Goal: Information Seeking & Learning: Learn about a topic

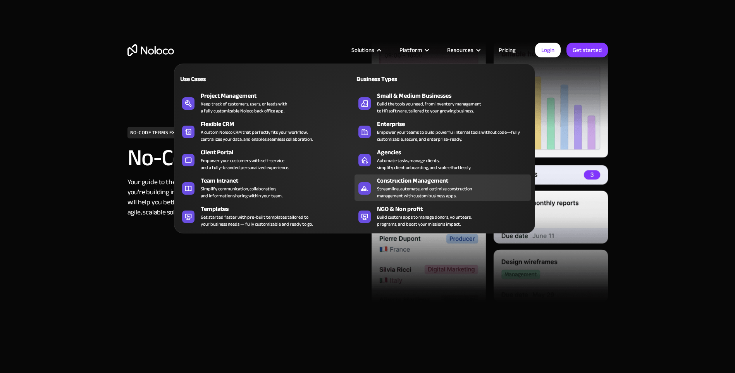
click at [428, 182] on div "Construction Management" at bounding box center [455, 180] width 157 height 9
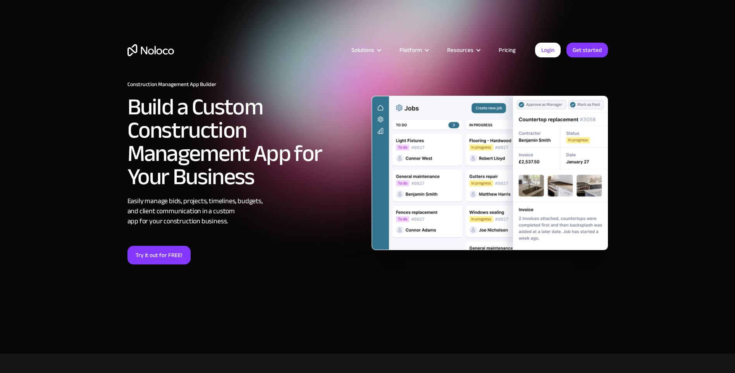
click at [163, 216] on div "Easily manage bids, projects, timelines, budgets, and client communication in a…" at bounding box center [245, 211] width 236 height 30
drag, startPoint x: 163, startPoint y: 216, endPoint x: 158, endPoint y: 202, distance: 14.6
click at [158, 202] on div "Easily manage bids, projects, timelines, budgets, and client communication in a…" at bounding box center [245, 211] width 236 height 30
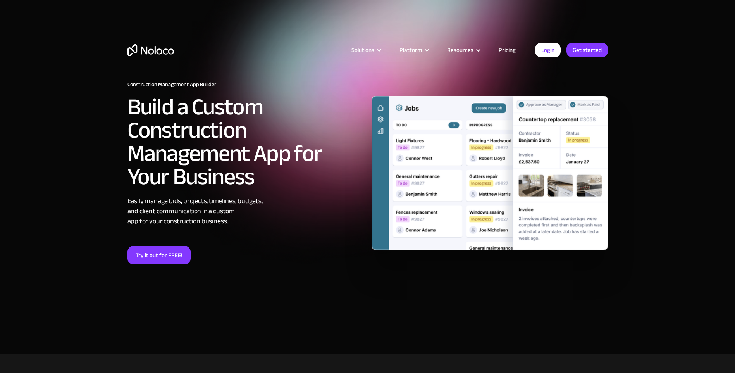
drag, startPoint x: 158, startPoint y: 202, endPoint x: 155, endPoint y: 208, distance: 6.2
click at [155, 208] on div "Easily manage bids, projects, timelines, budgets, and client communication in a…" at bounding box center [245, 211] width 236 height 30
drag, startPoint x: 155, startPoint y: 208, endPoint x: 154, endPoint y: 220, distance: 12.4
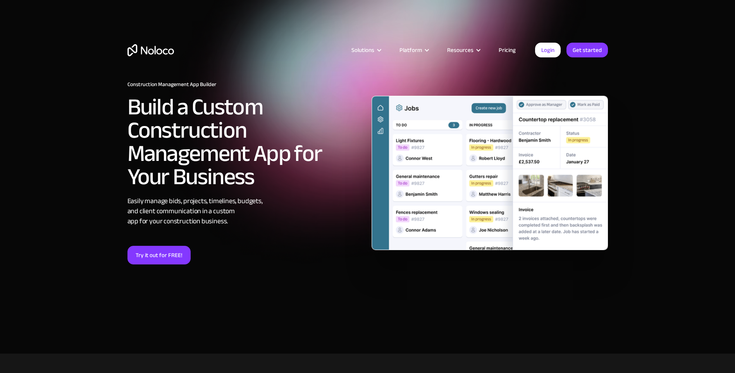
click at [154, 220] on div "Easily manage bids, projects, timelines, budgets, and client communication in a…" at bounding box center [245, 211] width 236 height 30
drag, startPoint x: 154, startPoint y: 220, endPoint x: 215, endPoint y: 222, distance: 60.8
click at [215, 222] on div "Easily manage bids, projects, timelines, budgets, and client communication in a…" at bounding box center [245, 211] width 236 height 30
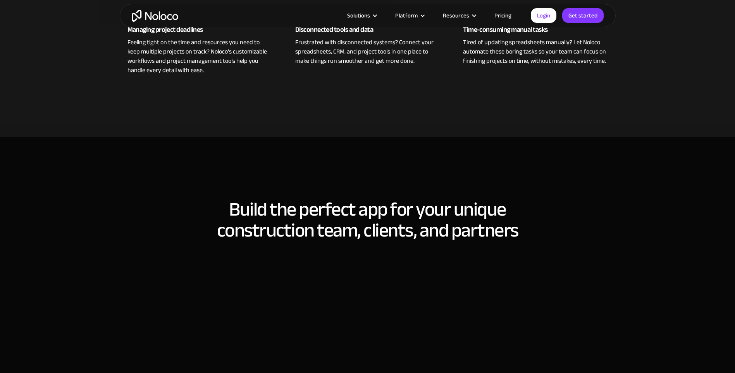
scroll to position [480, 0]
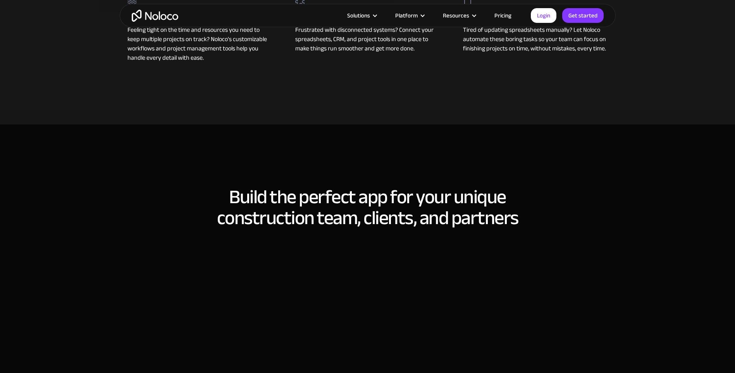
click at [276, 199] on h2 "Build the perfect app for your unique construction team, clients, and partners" at bounding box center [367, 207] width 480 height 42
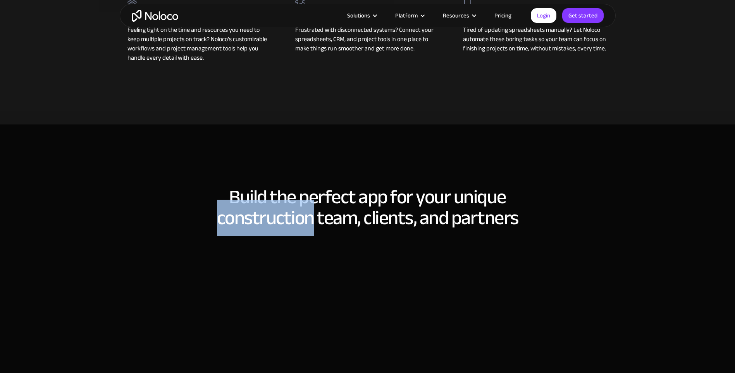
click at [276, 199] on h2 "Build the perfect app for your unique construction team, clients, and partners" at bounding box center [367, 207] width 480 height 42
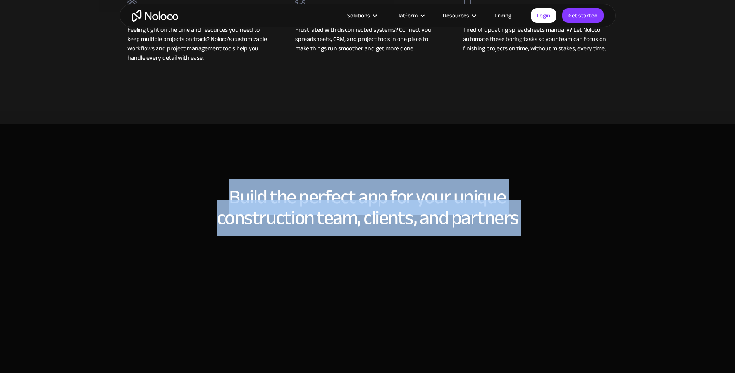
drag, startPoint x: 276, startPoint y: 199, endPoint x: 360, endPoint y: 186, distance: 85.1
click at [360, 186] on h2 "Build the perfect app for your unique construction team, clients, and partners" at bounding box center [367, 207] width 480 height 42
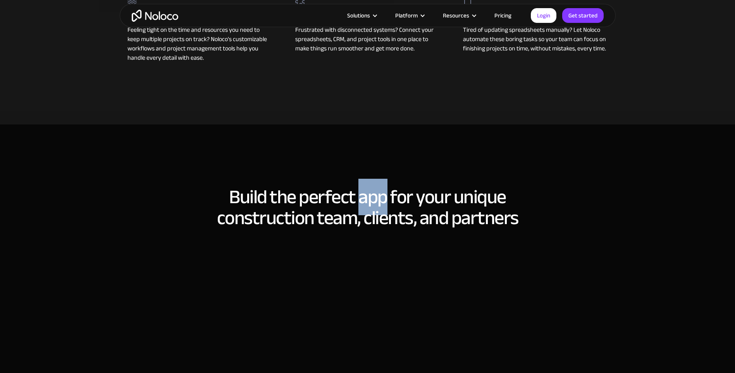
click at [360, 186] on h2 "Build the perfect app for your unique construction team, clients, and partners" at bounding box center [367, 207] width 480 height 42
click at [288, 228] on h2 "Build the perfect app for your unique construction team, clients, and partners" at bounding box center [367, 207] width 480 height 42
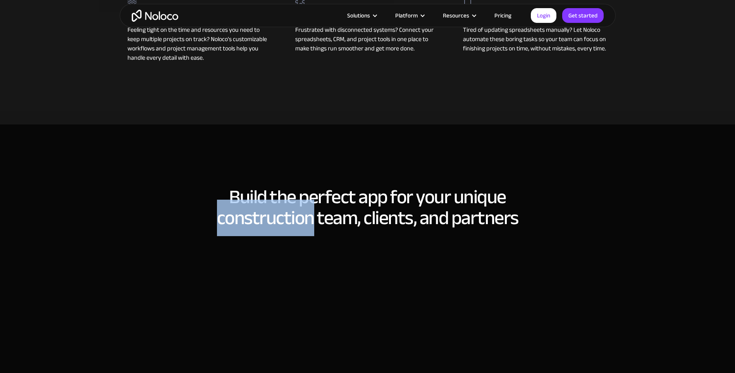
click at [288, 228] on h2 "Build the perfect app for your unique construction team, clients, and partners" at bounding box center [367, 207] width 480 height 42
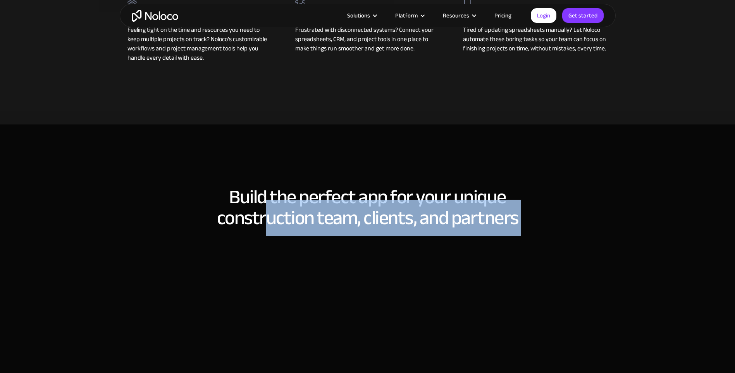
drag, startPoint x: 288, startPoint y: 230, endPoint x: 263, endPoint y: 199, distance: 40.4
click at [263, 199] on h2 "Build the perfect app for your unique construction team, clients, and partners" at bounding box center [367, 207] width 480 height 42
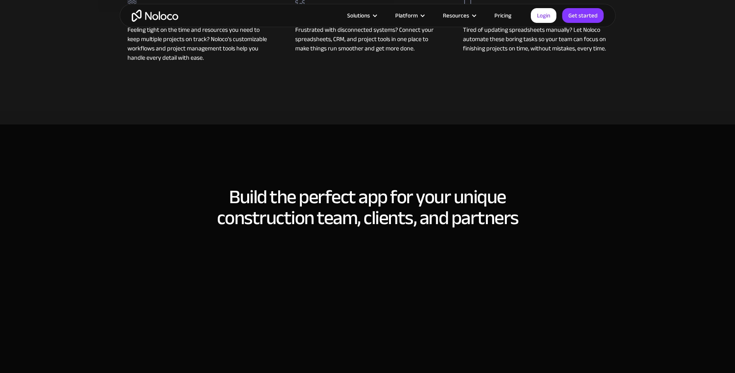
drag, startPoint x: 263, startPoint y: 199, endPoint x: 256, endPoint y: 194, distance: 9.1
click at [256, 194] on h2 "Build the perfect app for your unique construction team, clients, and partners" at bounding box center [367, 207] width 480 height 42
